Goal: Task Accomplishment & Management: Manage account settings

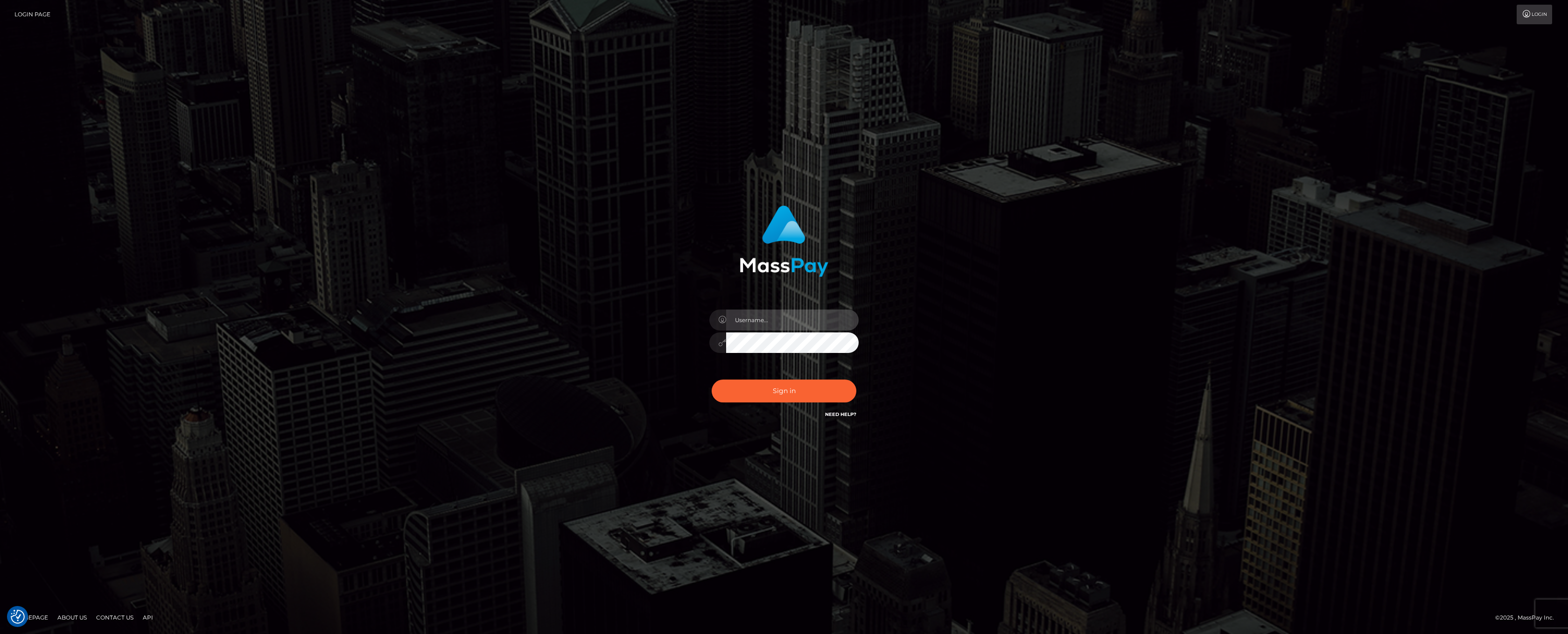
click at [803, 317] on input "text" at bounding box center [793, 320] width 133 height 21
type input "ashbil"
click at [782, 389] on button "Sign in" at bounding box center [784, 391] width 145 height 23
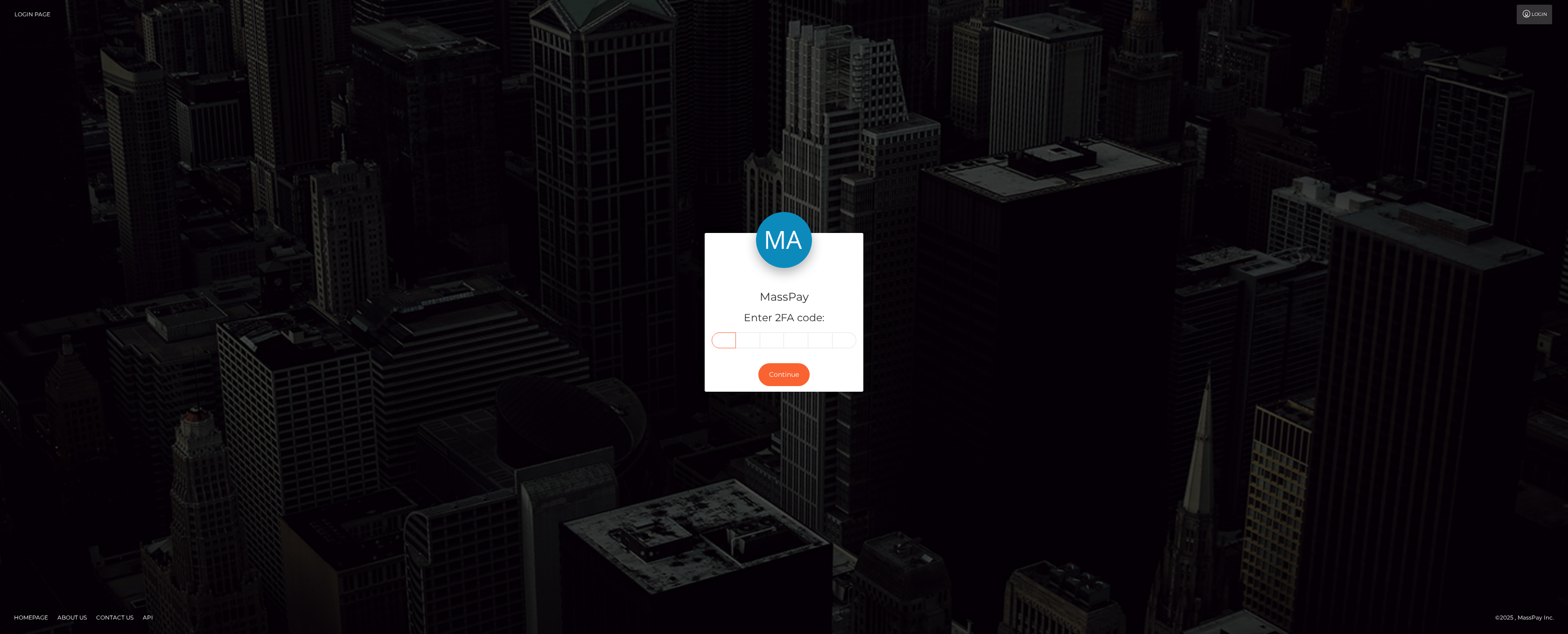
click at [715, 342] on input "text" at bounding box center [724, 340] width 24 height 16
type input "6"
type input "7"
type input "2"
type input "5"
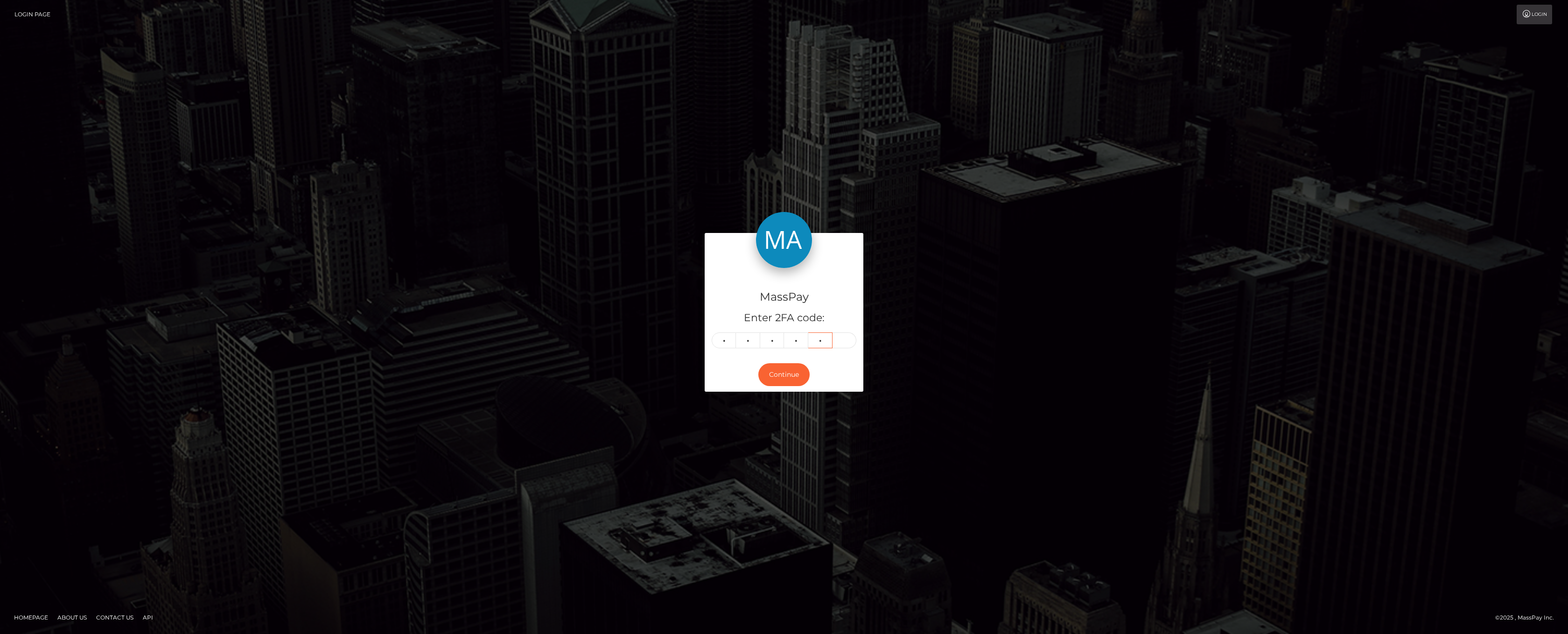
type input "7"
type input "1"
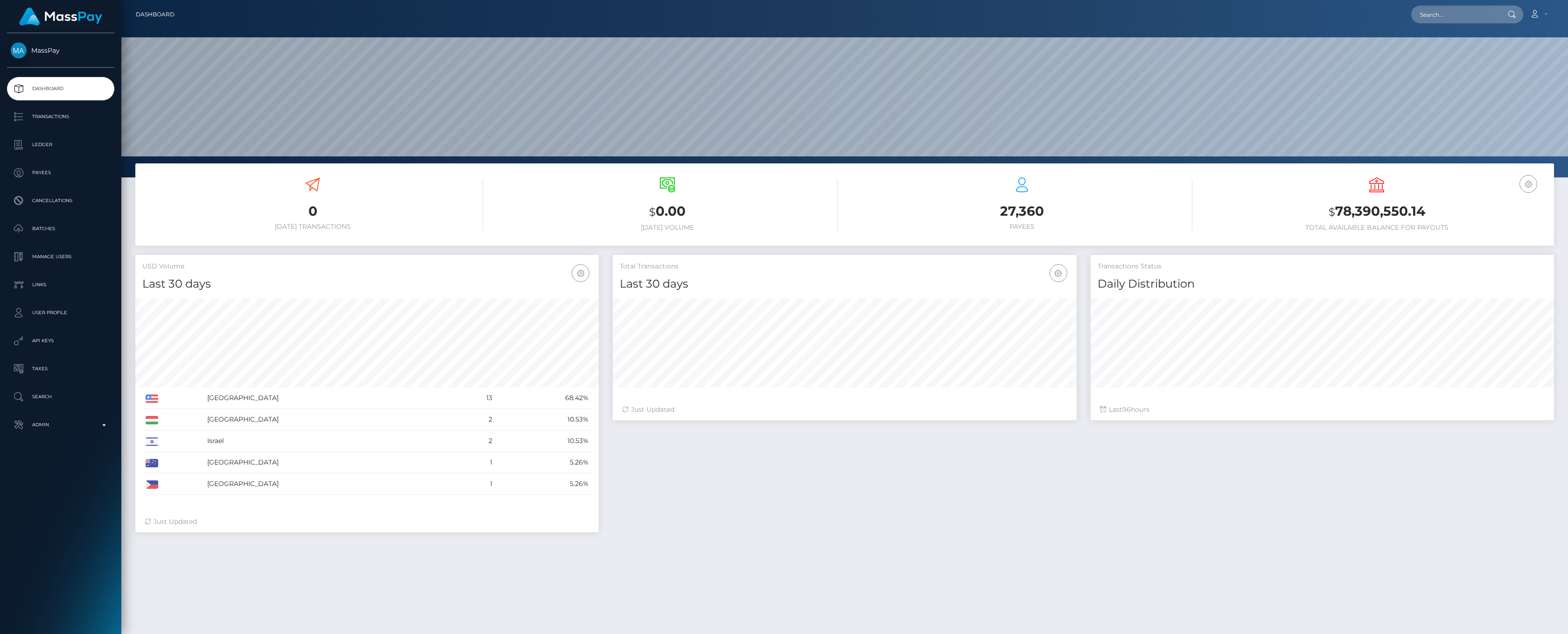
scroll to position [165, 463]
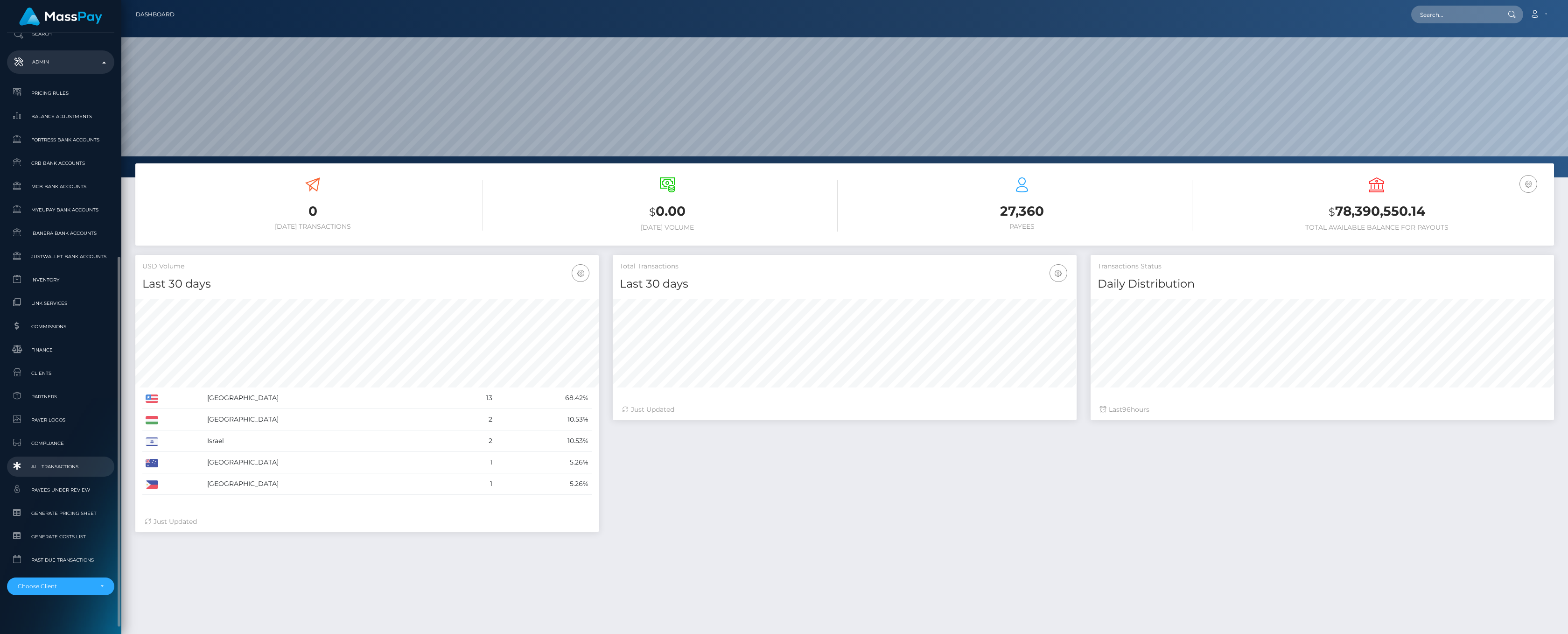
scroll to position [372, 0]
click at [99, 569] on div "Choose Client" at bounding box center [61, 577] width 107 height 18
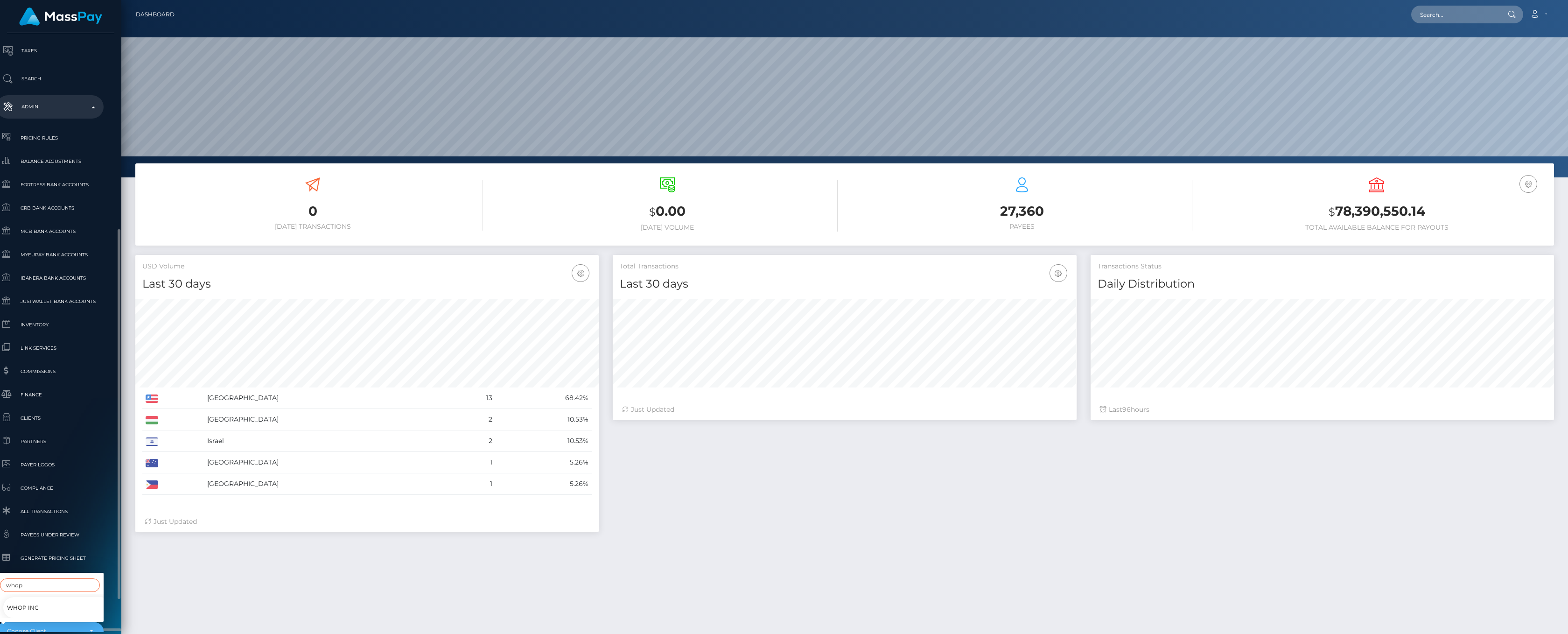
scroll to position [370, 11]
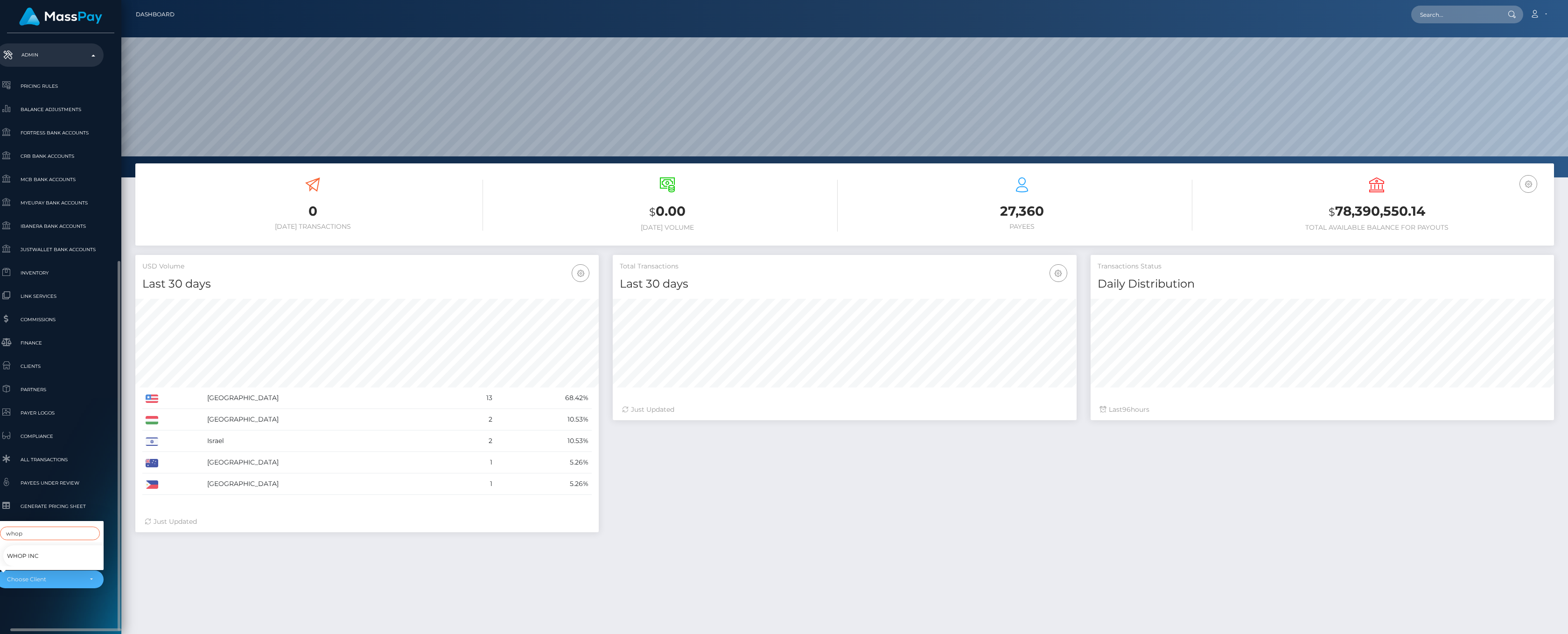
type input "whop"
click at [14, 550] on span "Whop Inc" at bounding box center [23, 556] width 32 height 12
select select "338"
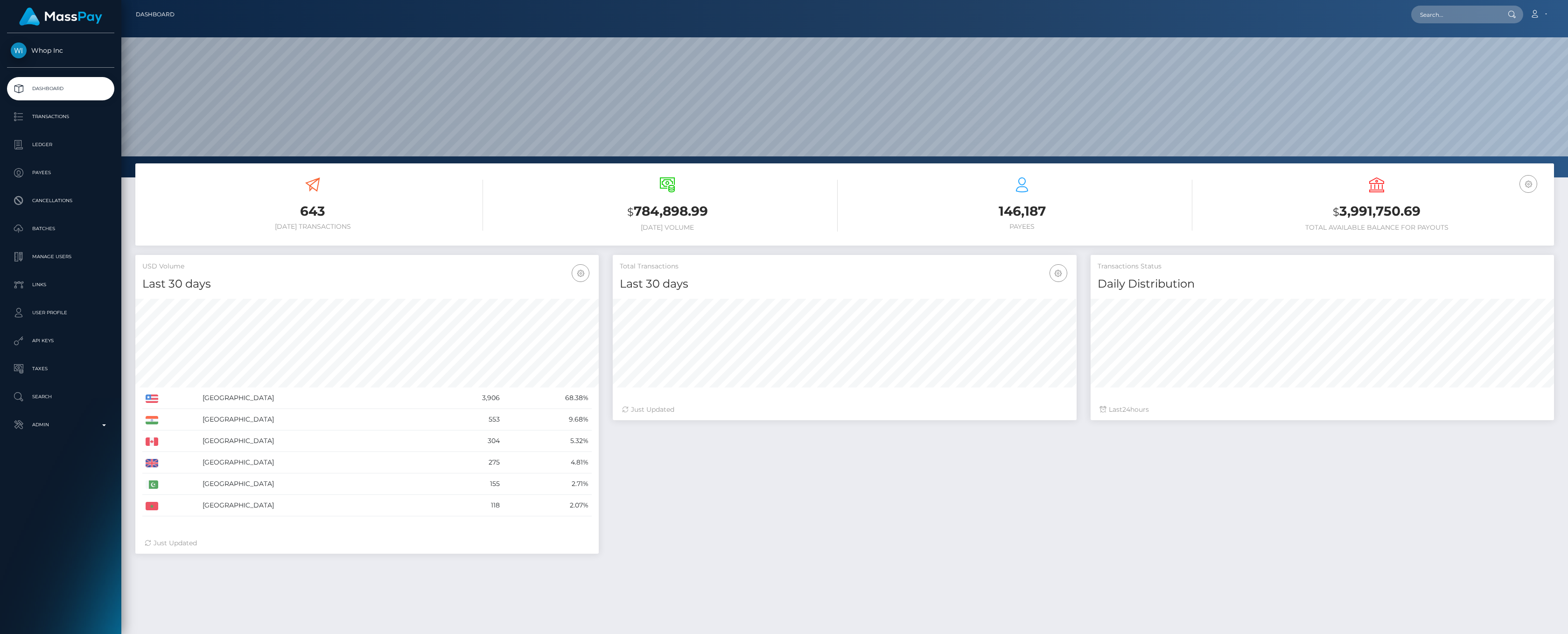
scroll to position [165, 463]
